Goal: Information Seeking & Learning: Learn about a topic

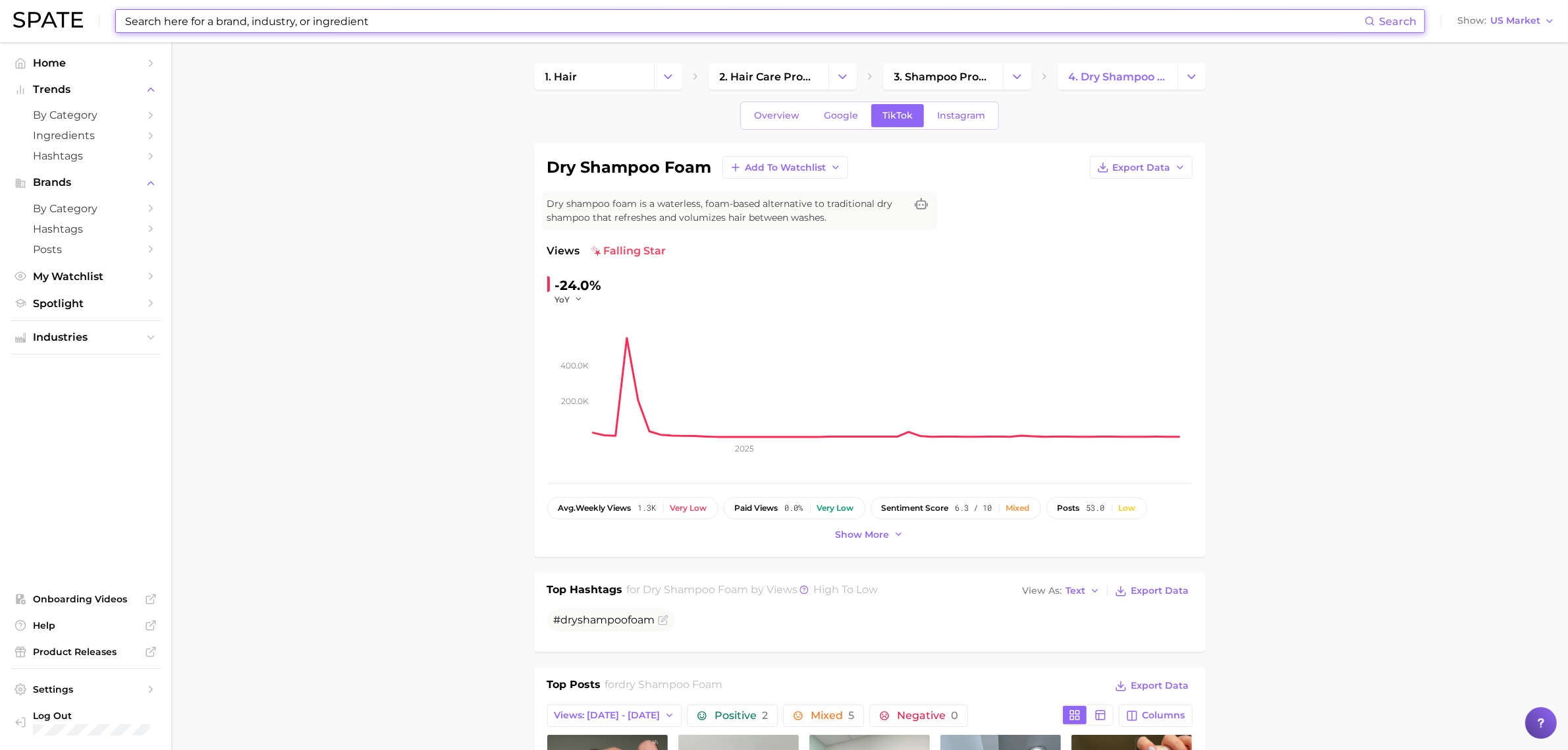
drag, startPoint x: 440, startPoint y: 24, endPoint x: 449, endPoint y: 26, distance: 9.2
click at [440, 23] on input at bounding box center [744, 21] width 1241 height 23
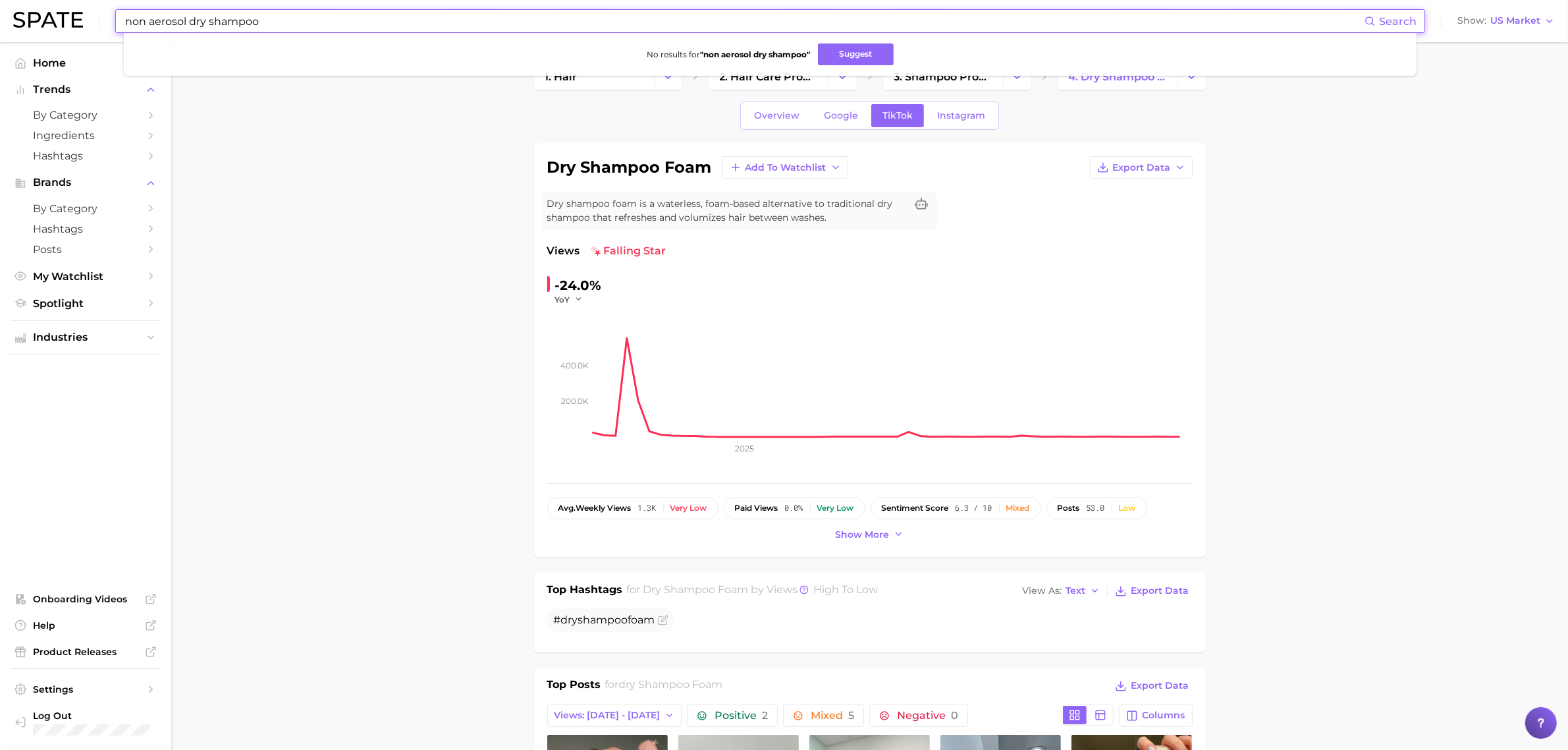
drag, startPoint x: 285, startPoint y: 20, endPoint x: 186, endPoint y: 22, distance: 99.0
click at [186, 22] on input "non aerosol dry shampoo" at bounding box center [744, 21] width 1241 height 23
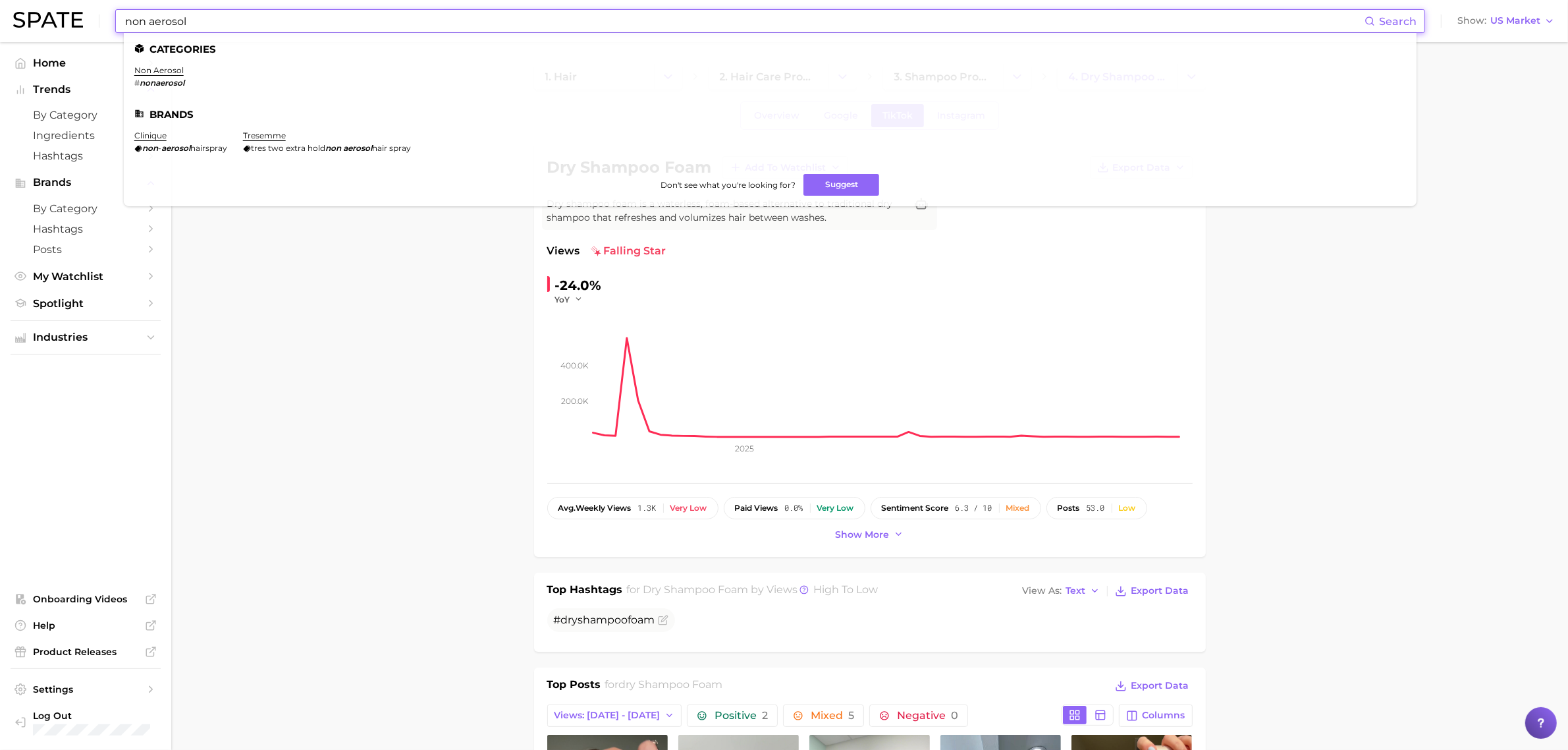
type input "non aerosol"
click at [166, 64] on ul "Categories non aerosol # nonaerosol Brands clinique non - aerosol hairspray tre…" at bounding box center [770, 120] width 1293 height 174
click at [168, 71] on link "non aerosol" at bounding box center [159, 70] width 49 height 10
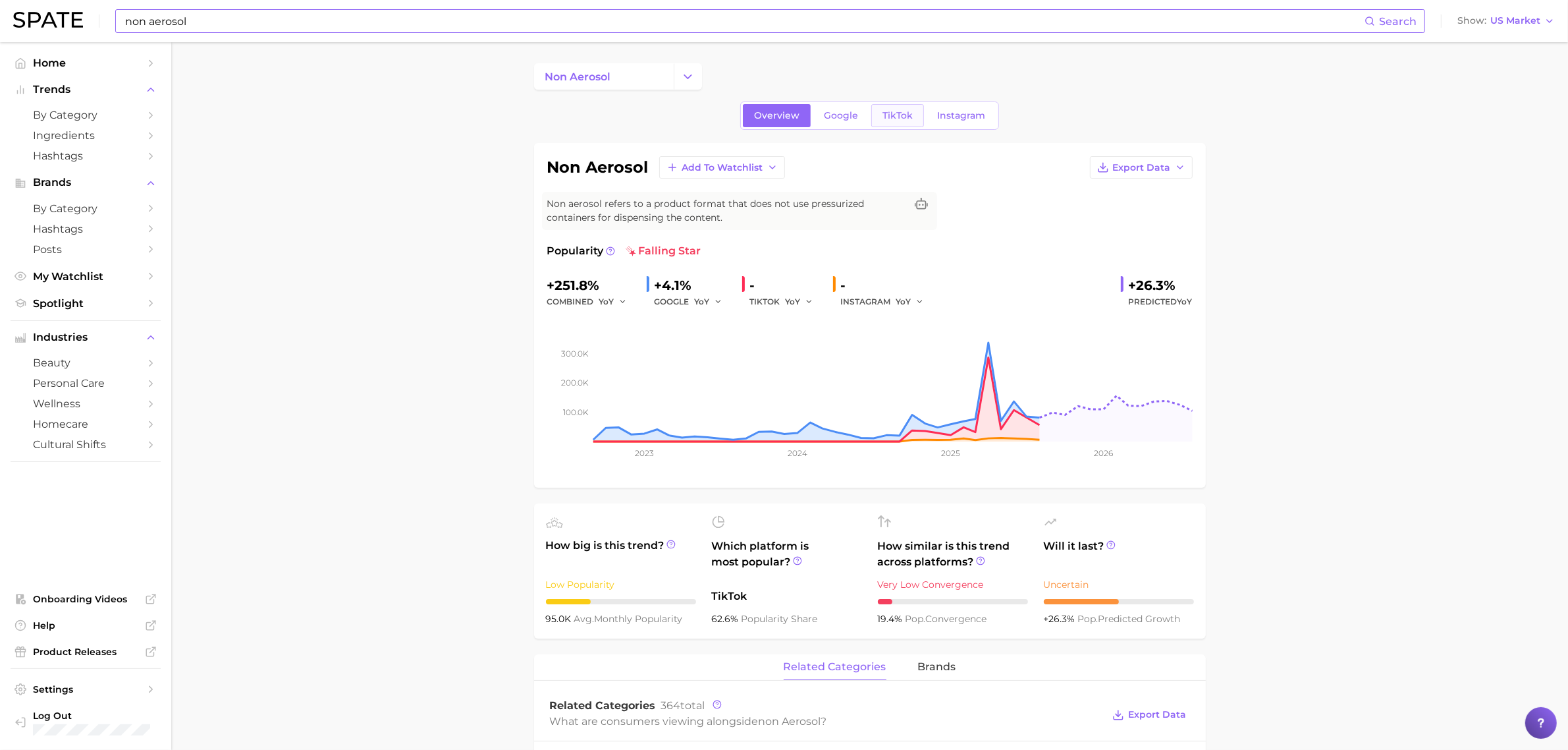
click at [897, 111] on span "TikTok" at bounding box center [897, 116] width 30 height 11
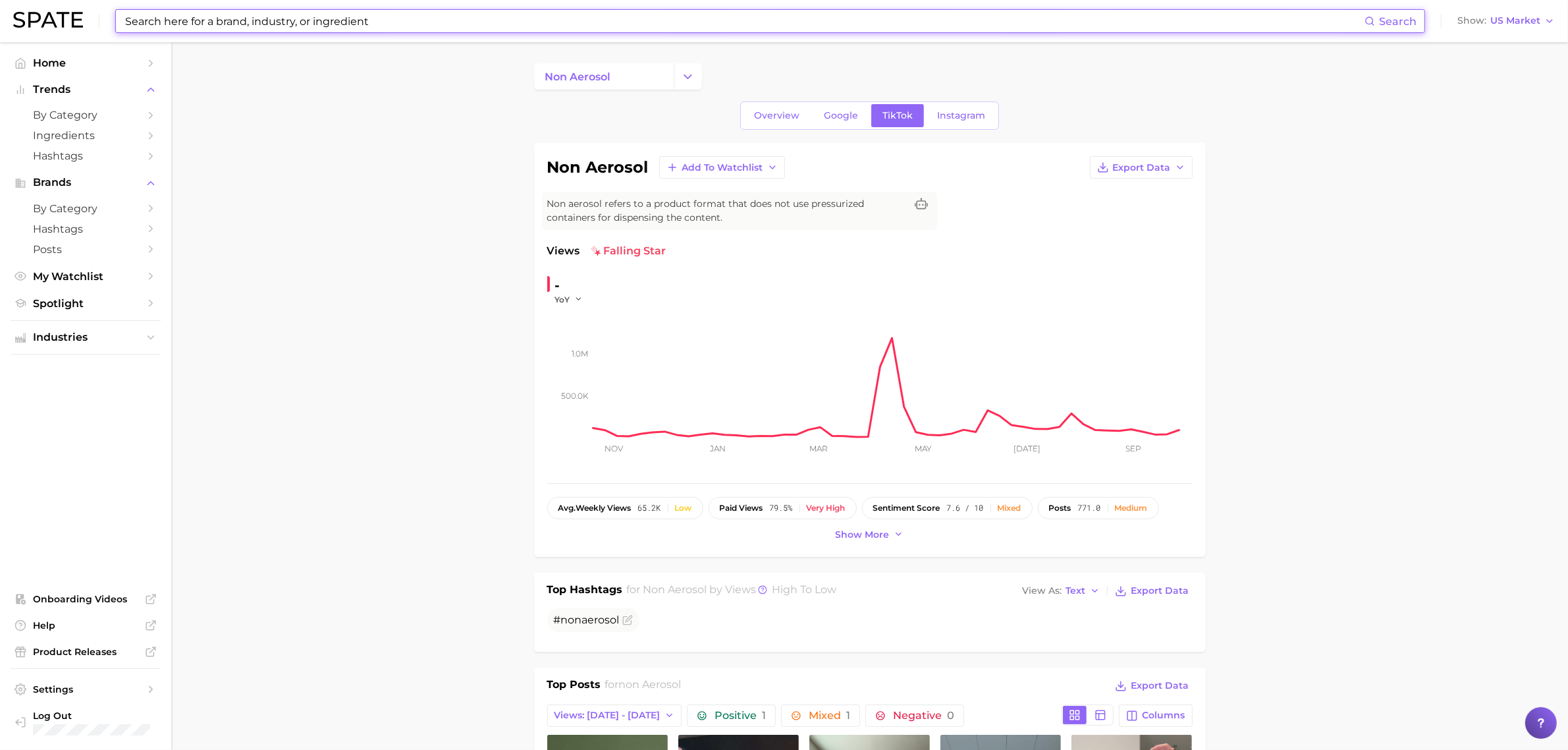
click at [347, 24] on input at bounding box center [744, 21] width 1241 height 23
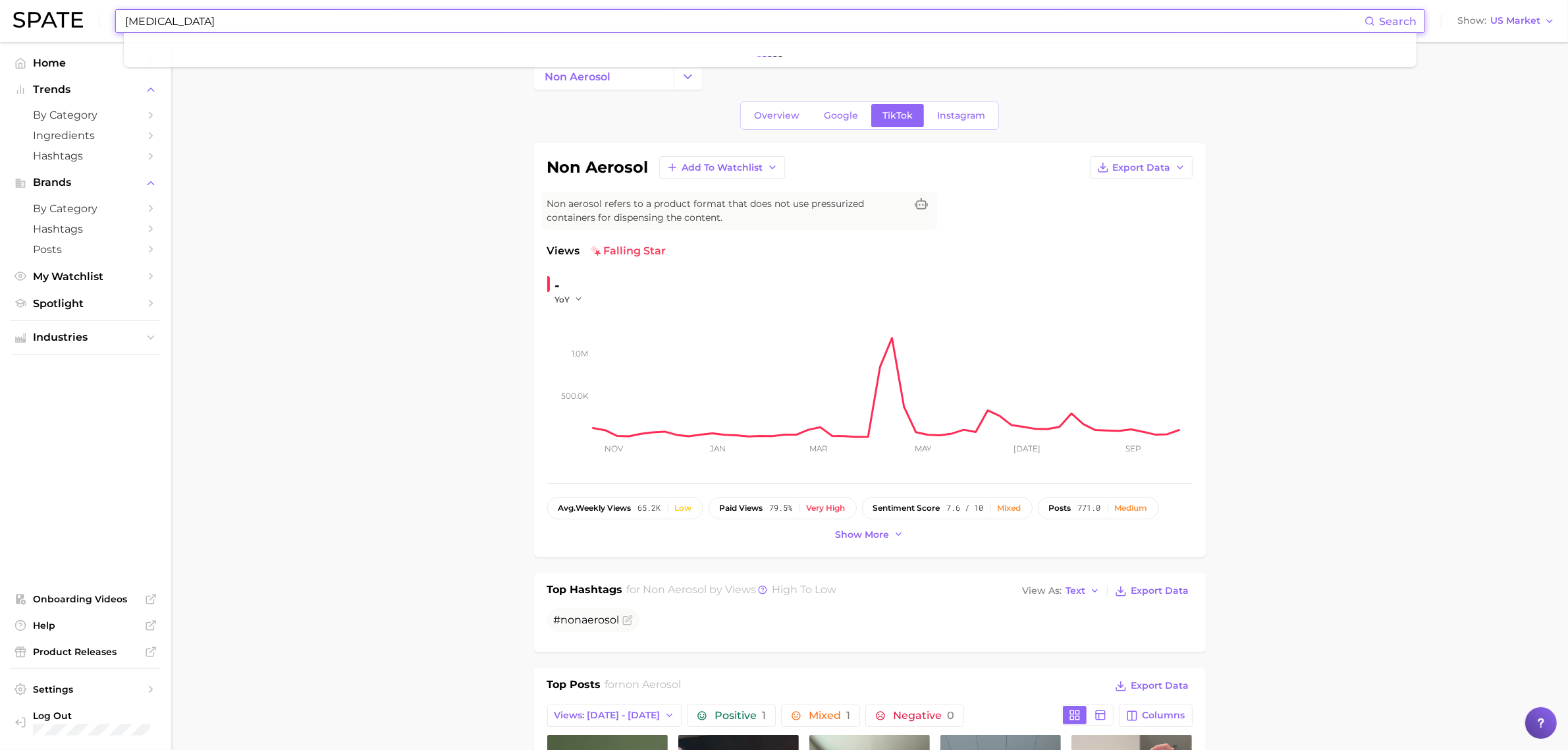
type input "[MEDICAL_DATA]"
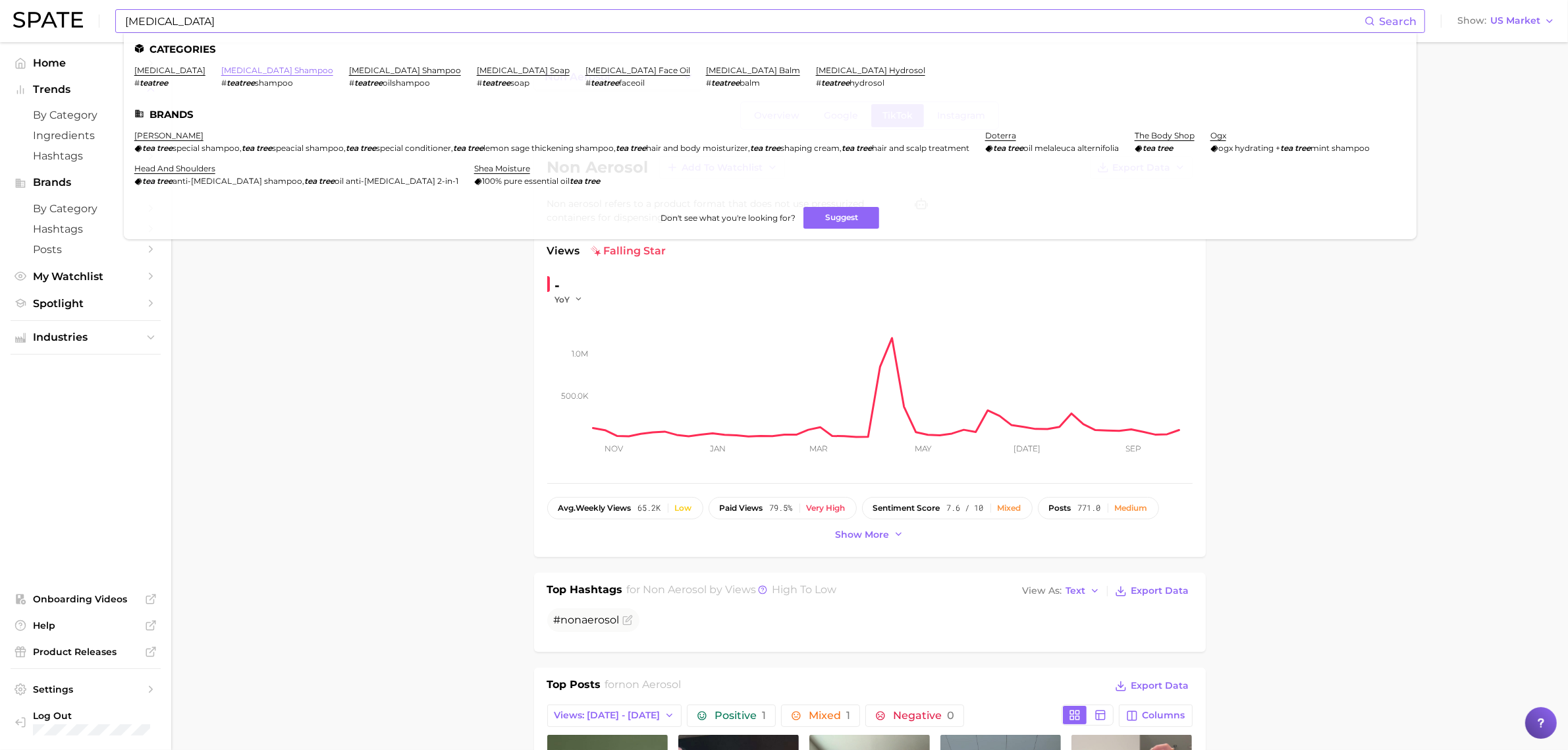
click at [250, 69] on link "[MEDICAL_DATA] shampoo" at bounding box center [277, 70] width 112 height 10
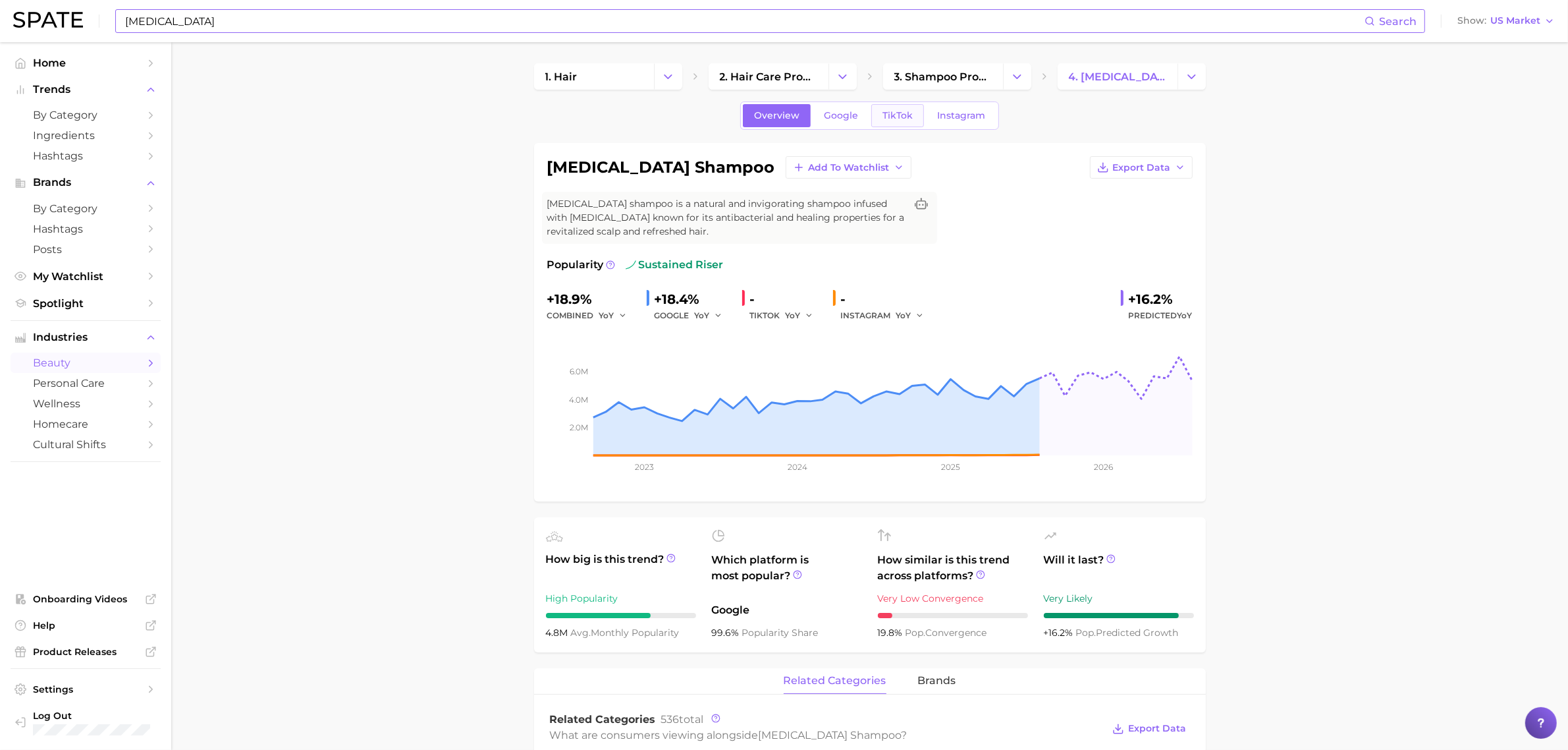
click at [901, 113] on span "TikTok" at bounding box center [897, 116] width 30 height 11
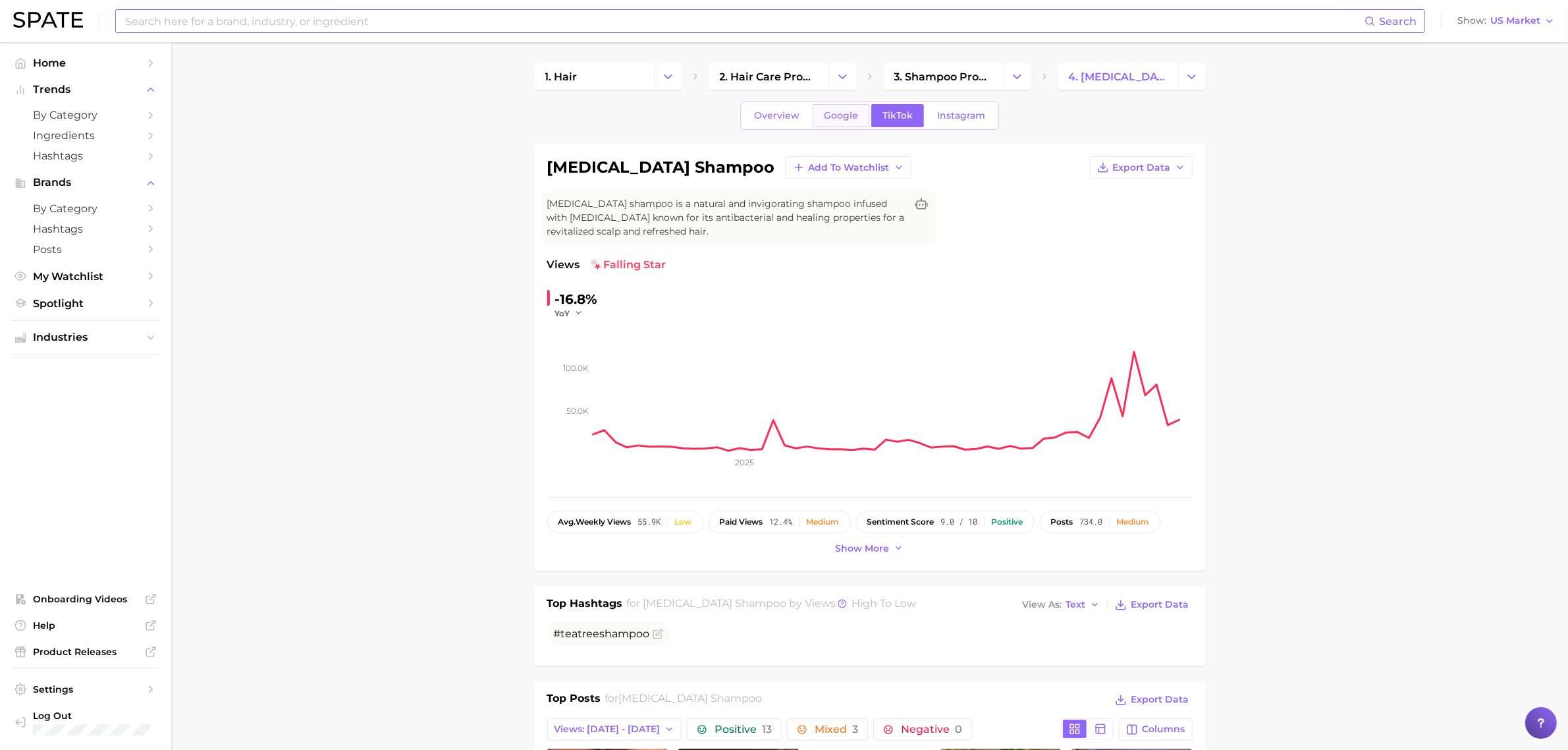
click at [839, 115] on span "Google" at bounding box center [841, 116] width 35 height 11
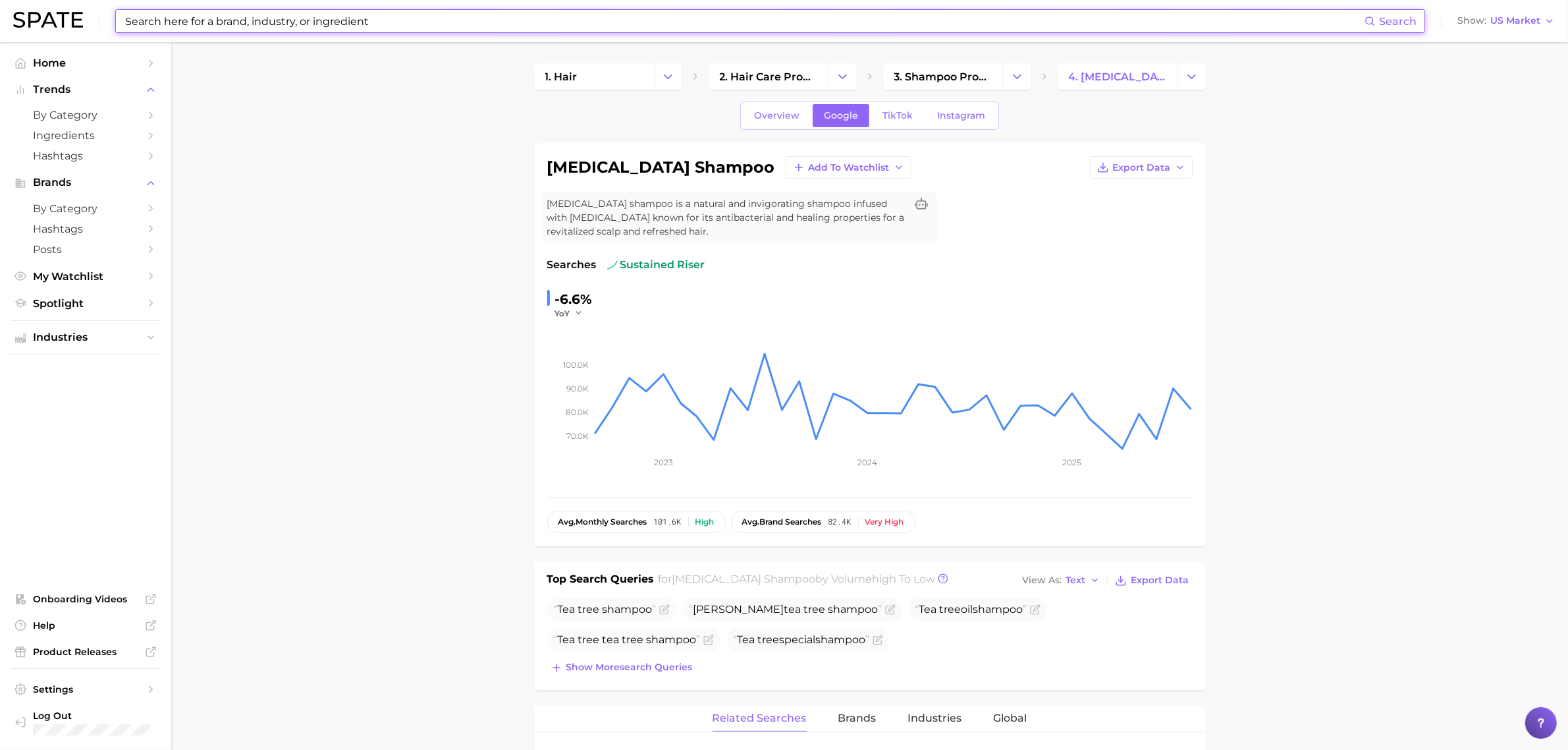
drag, startPoint x: 315, startPoint y: 25, endPoint x: 326, endPoint y: 22, distance: 11.4
click at [317, 24] on input at bounding box center [744, 21] width 1241 height 23
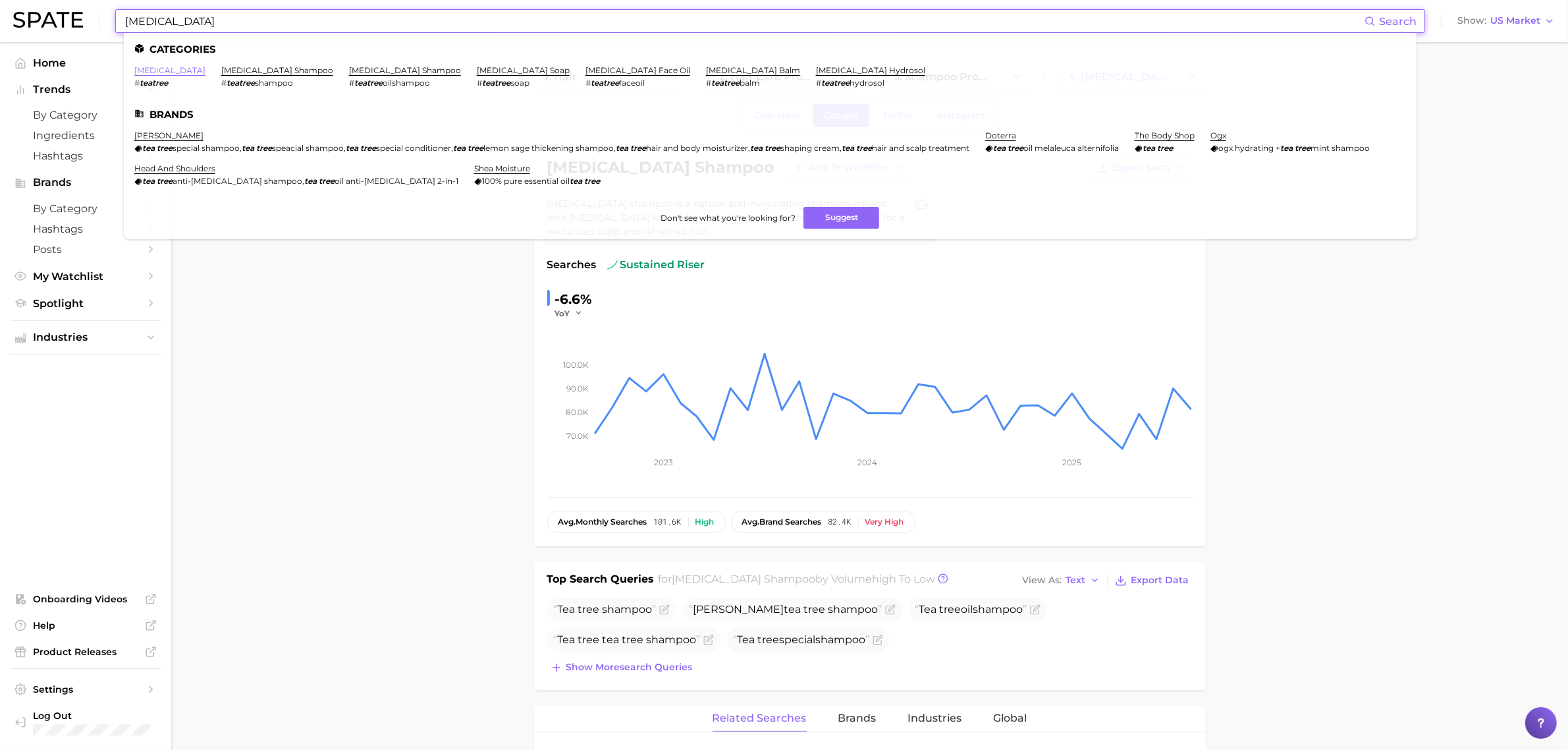
type input "[MEDICAL_DATA]"
click at [165, 74] on link "[MEDICAL_DATA]" at bounding box center [169, 70] width 71 height 10
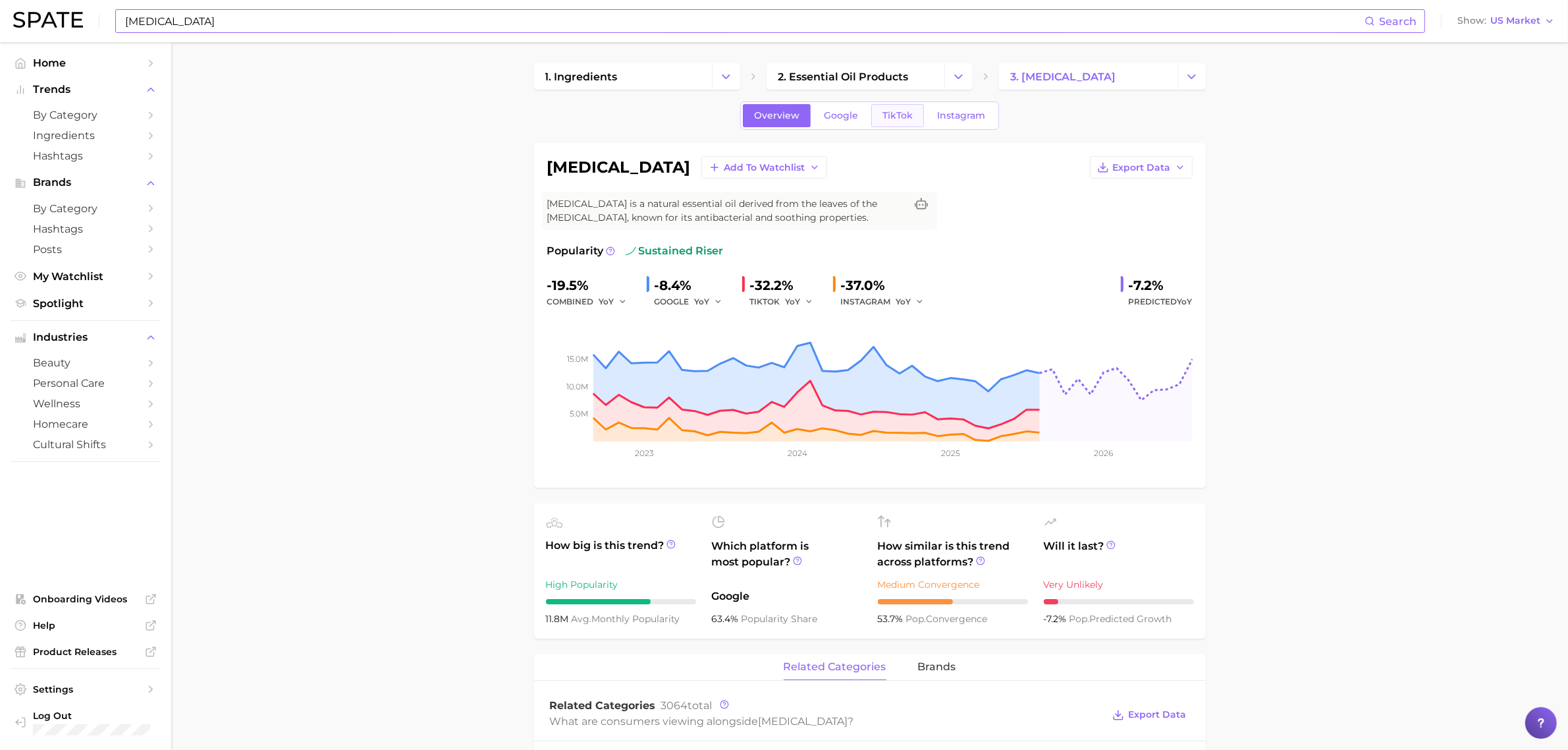
click at [888, 114] on span "TikTok" at bounding box center [897, 116] width 30 height 11
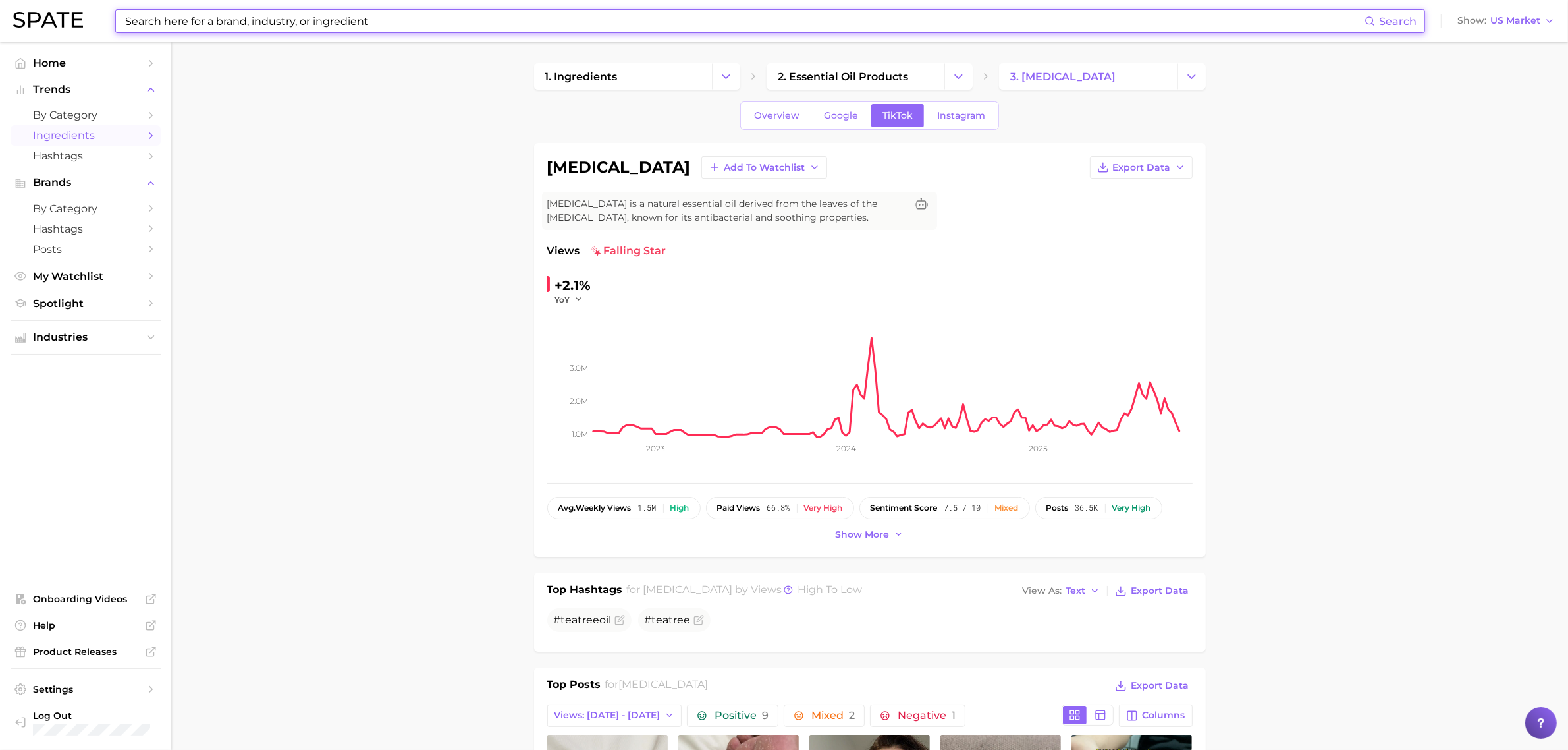
click at [86, 132] on span "Ingredients" at bounding box center [85, 135] width 105 height 13
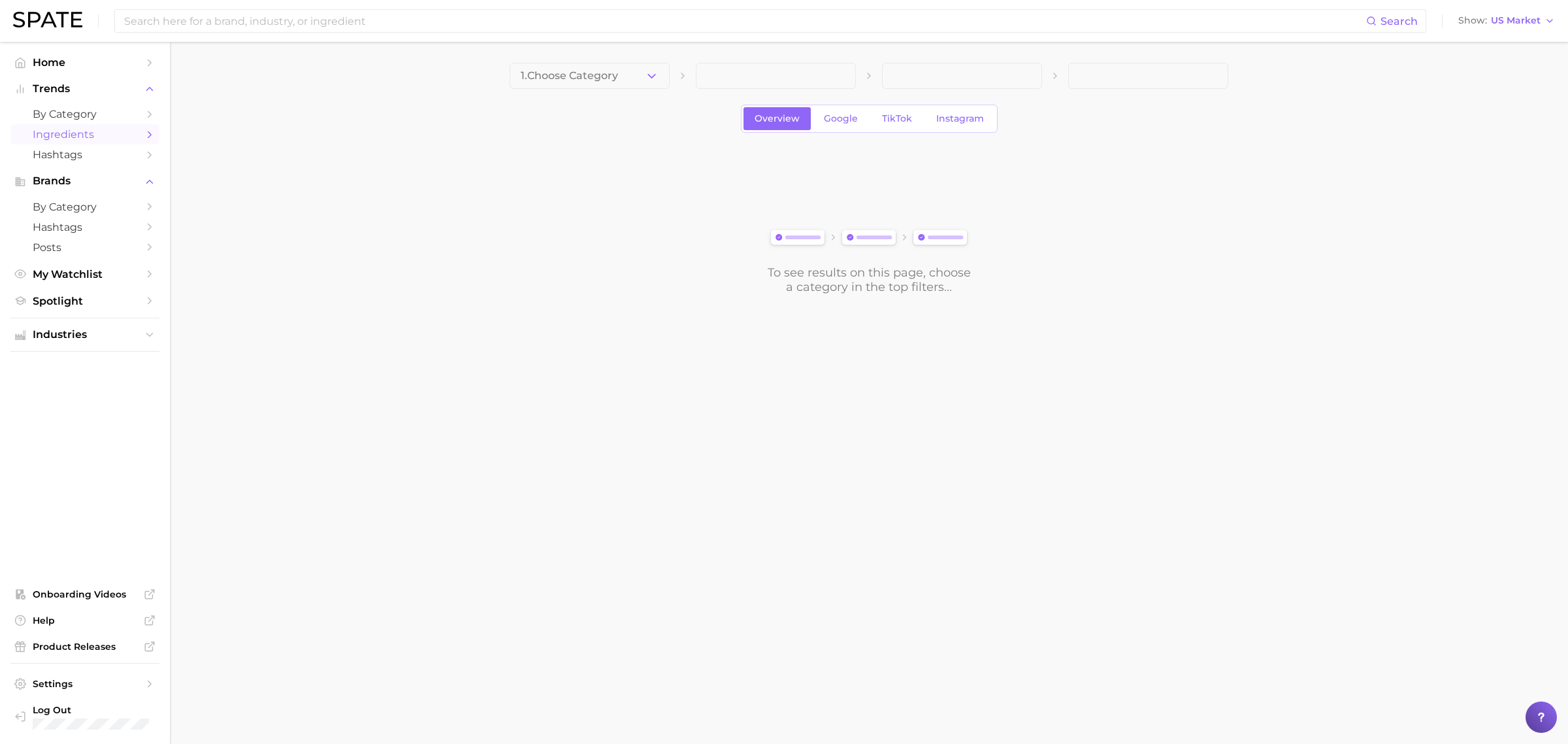
click at [639, 75] on button "1. Choose Category" at bounding box center [589, 76] width 160 height 26
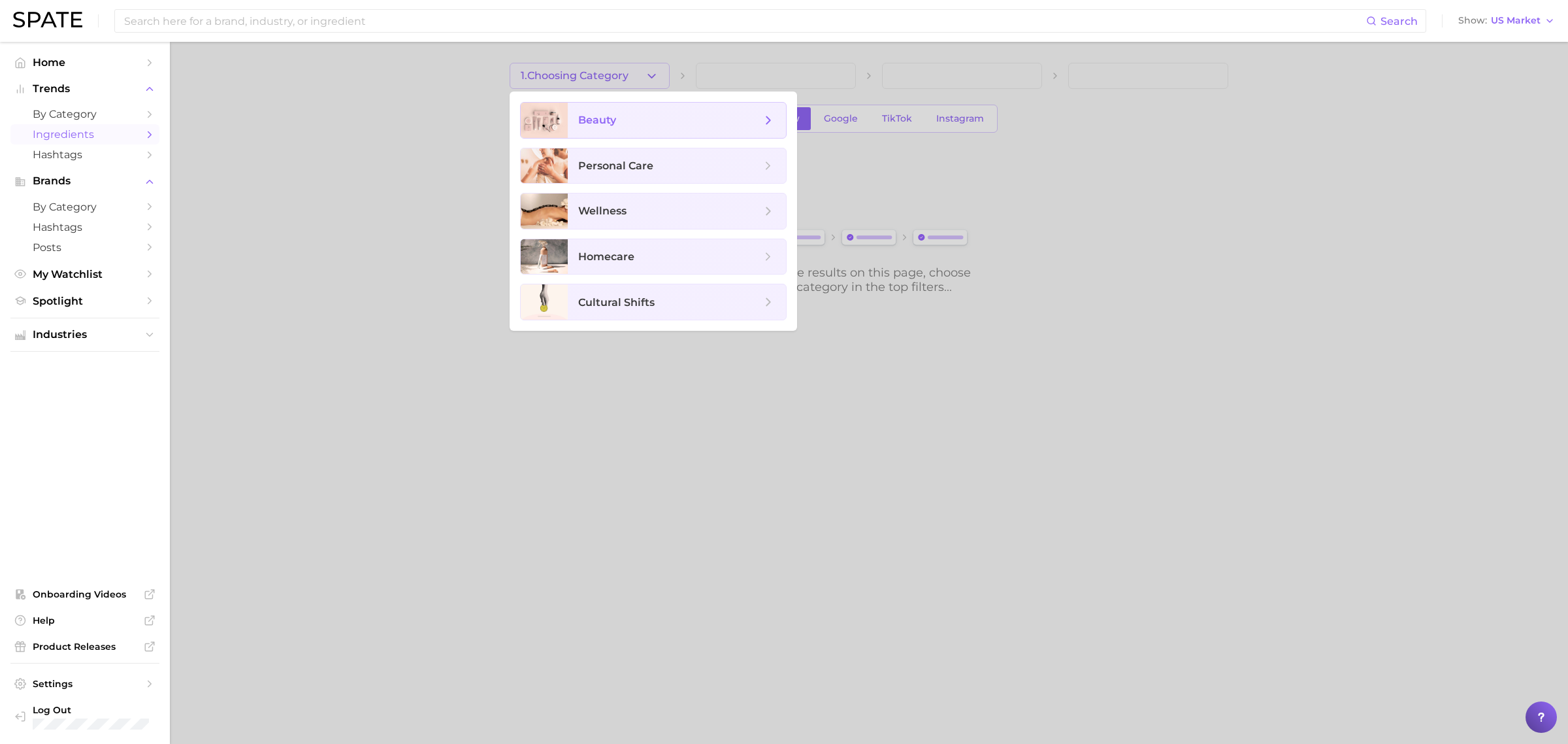
click at [623, 120] on span "beauty" at bounding box center [669, 120] width 183 height 15
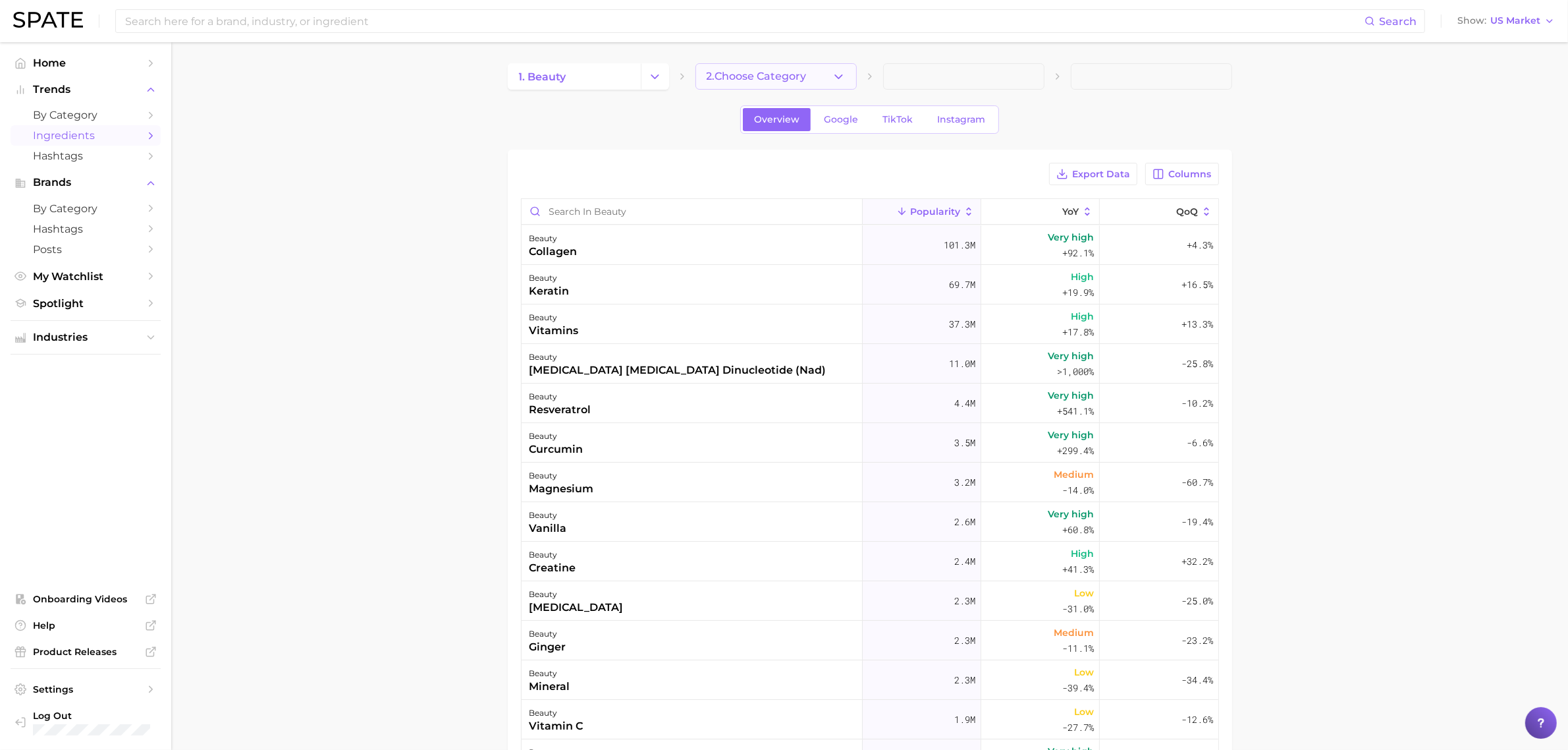
click at [735, 69] on button "2. Choose Category" at bounding box center [776, 76] width 162 height 26
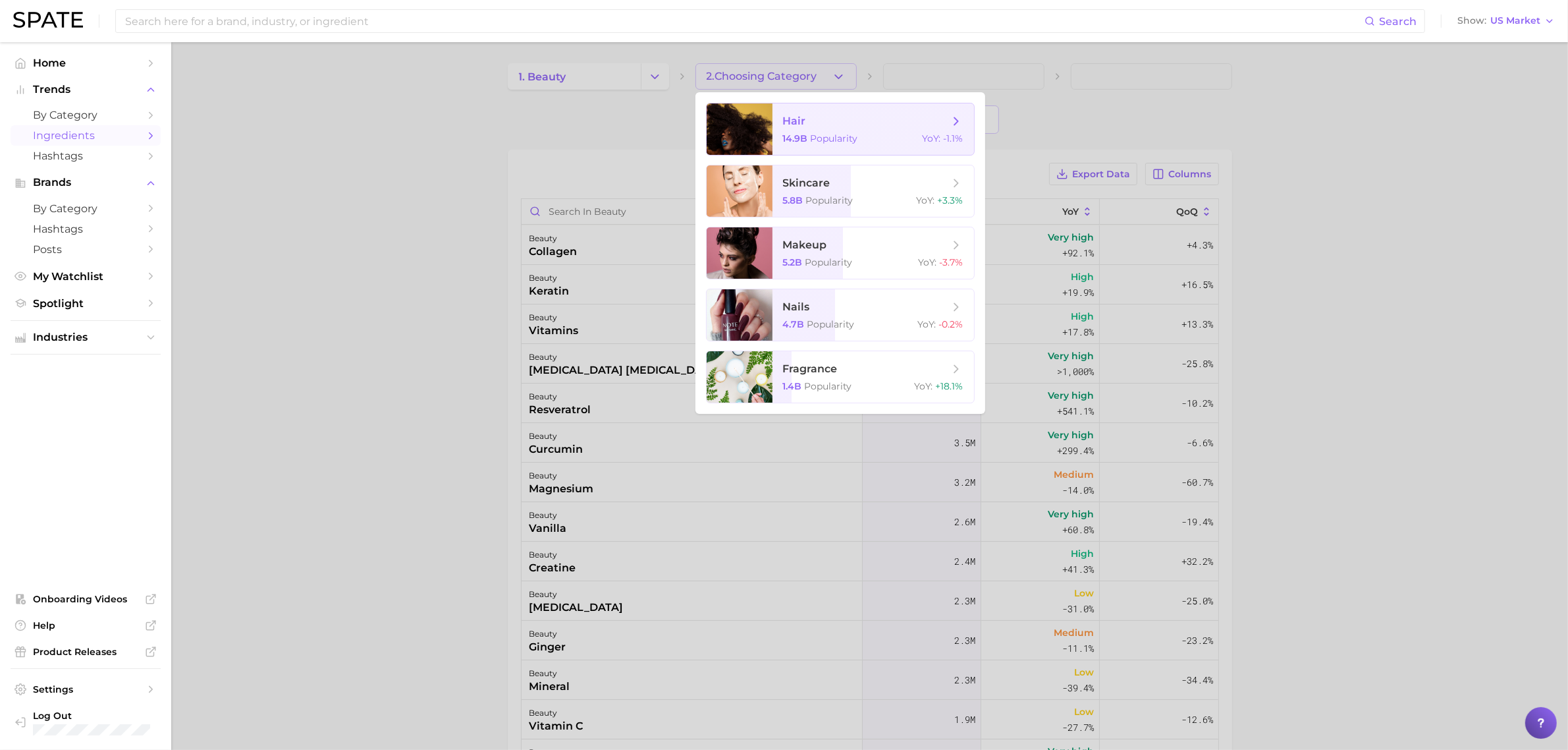
click at [784, 132] on span "hair 14.9b Popularity YoY : -1.1%" at bounding box center [873, 129] width 202 height 52
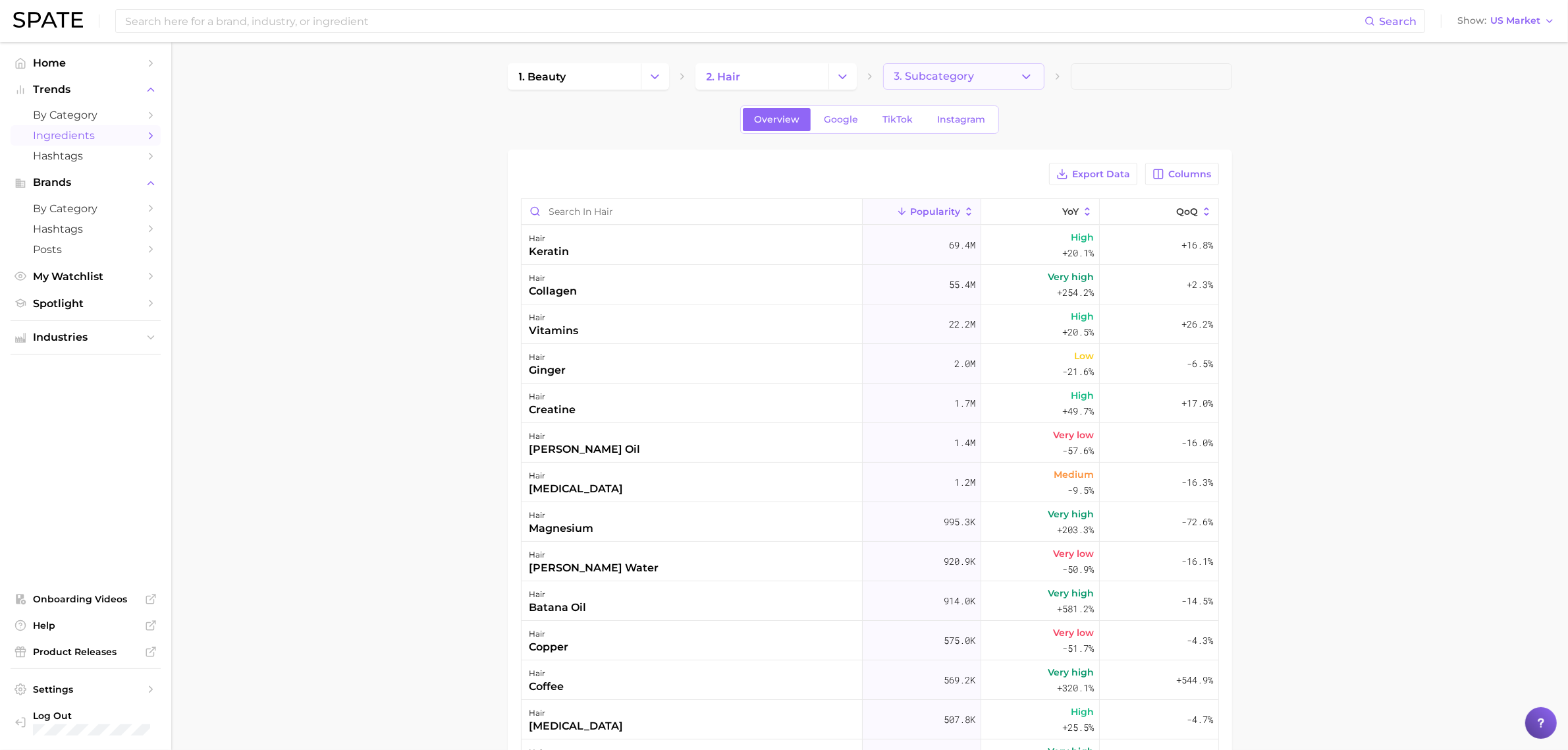
click at [940, 71] on span "3. Subcategory" at bounding box center [935, 76] width 80 height 12
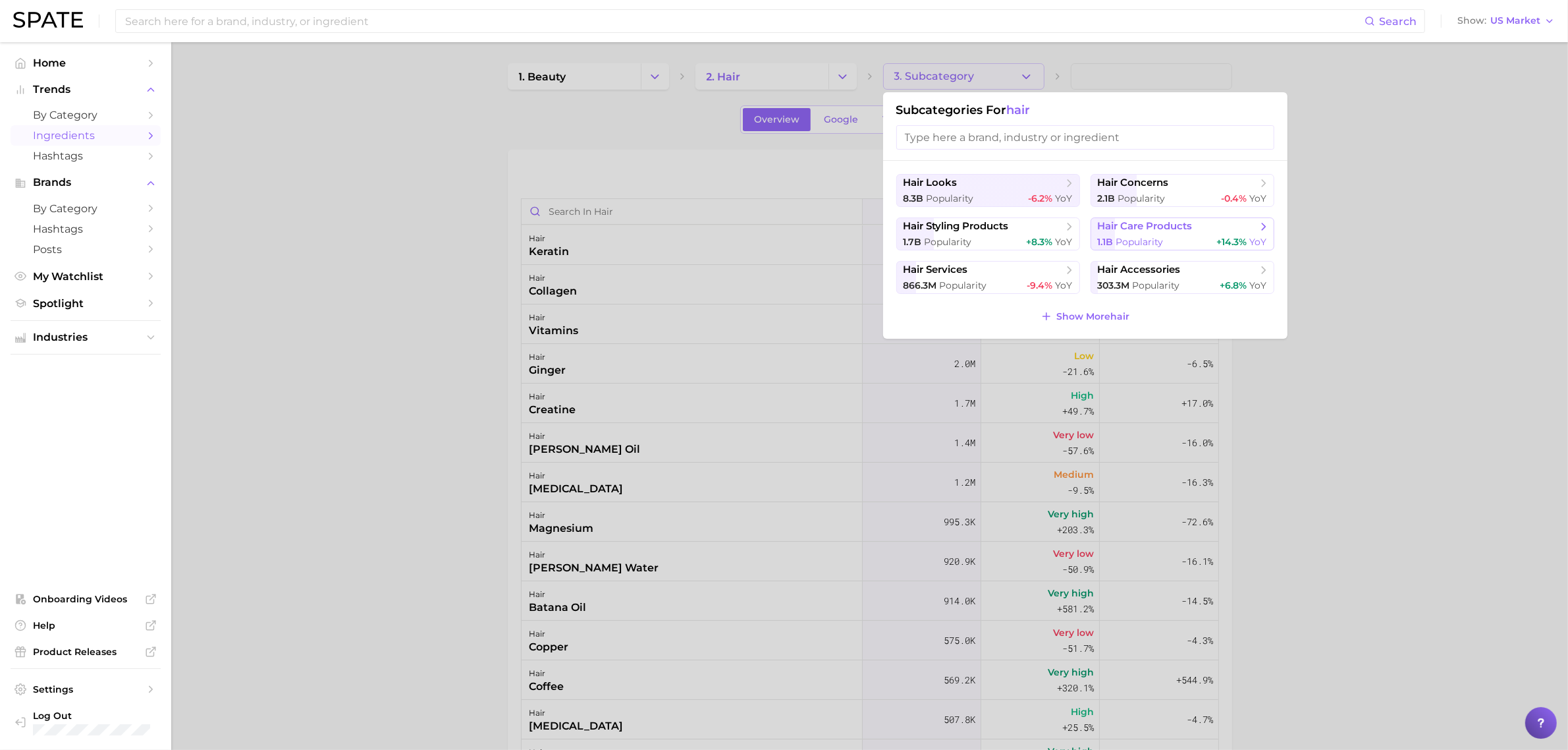
click at [1160, 219] on button "hair care products 1.1b Popularity +14.3% YoY" at bounding box center [1182, 234] width 184 height 33
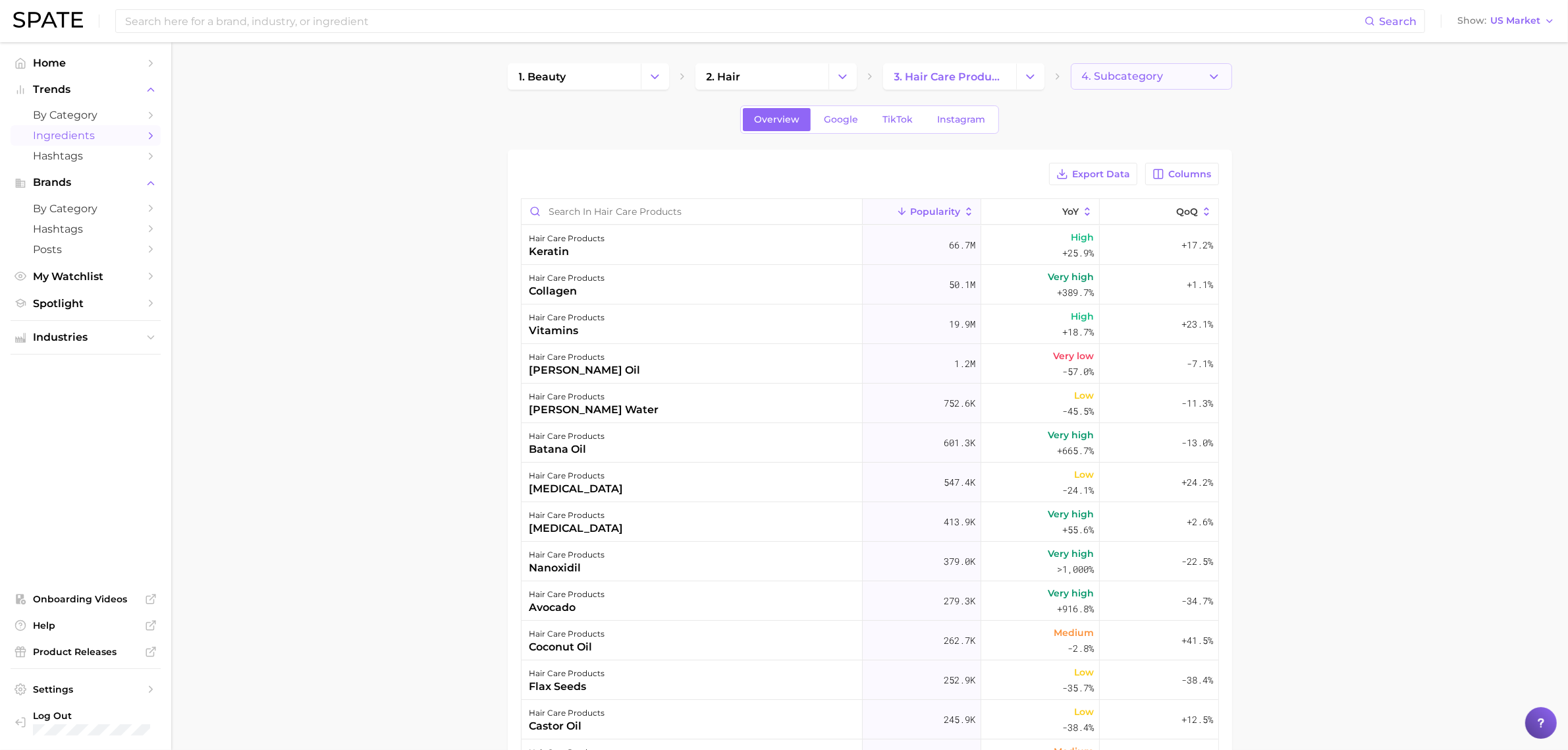
click at [1205, 70] on button "4. Subcategory" at bounding box center [1151, 76] width 162 height 26
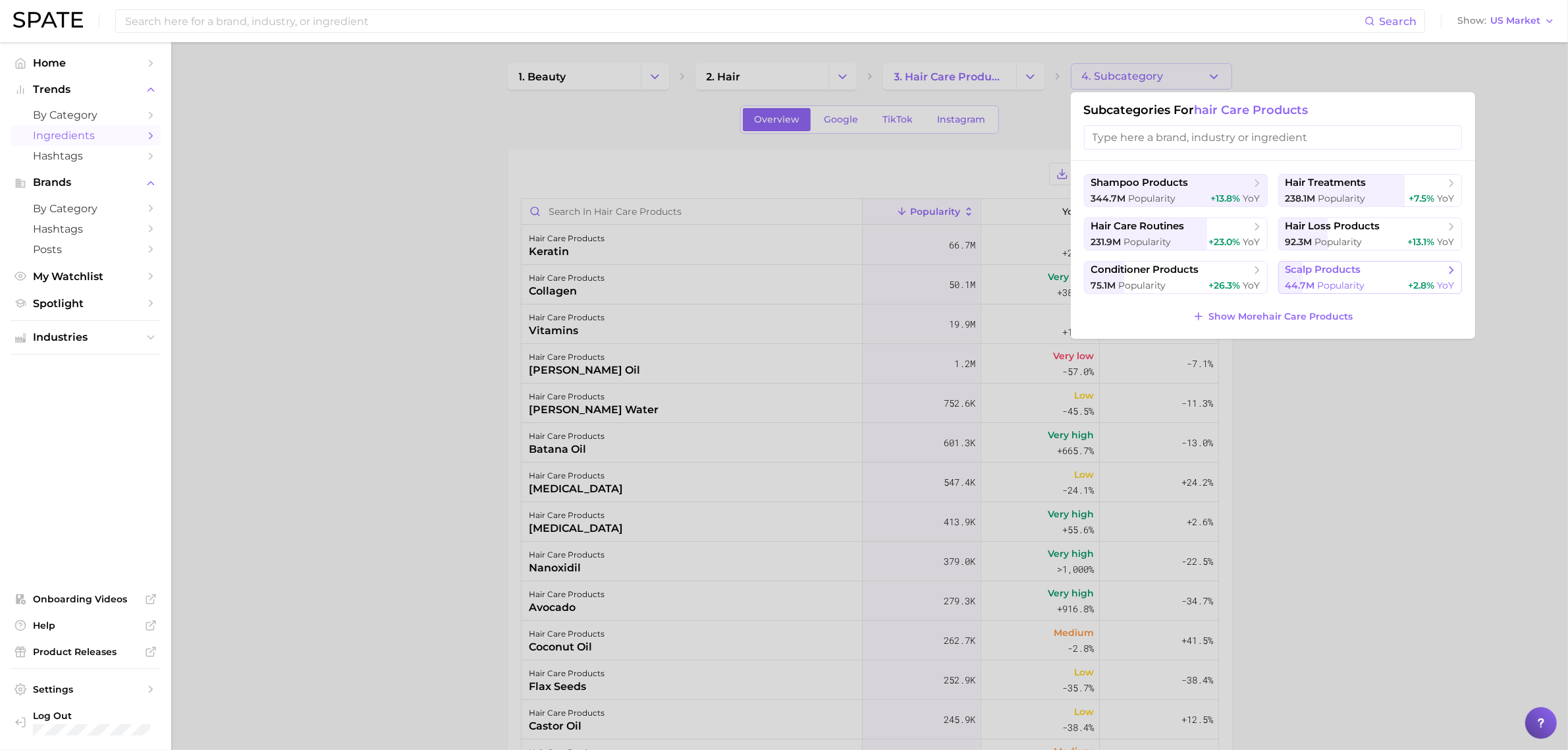
click at [1344, 272] on span "scalp products" at bounding box center [1323, 270] width 75 height 13
